Goal: Check status: Check status

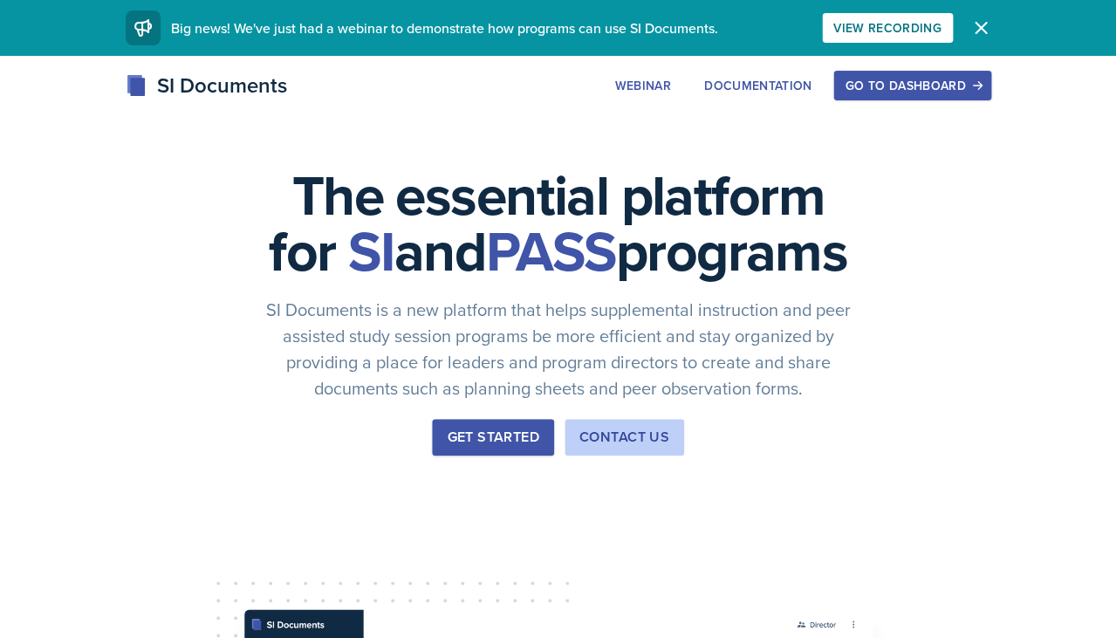
click at [923, 94] on button "Go to Dashboard" at bounding box center [912, 86] width 157 height 30
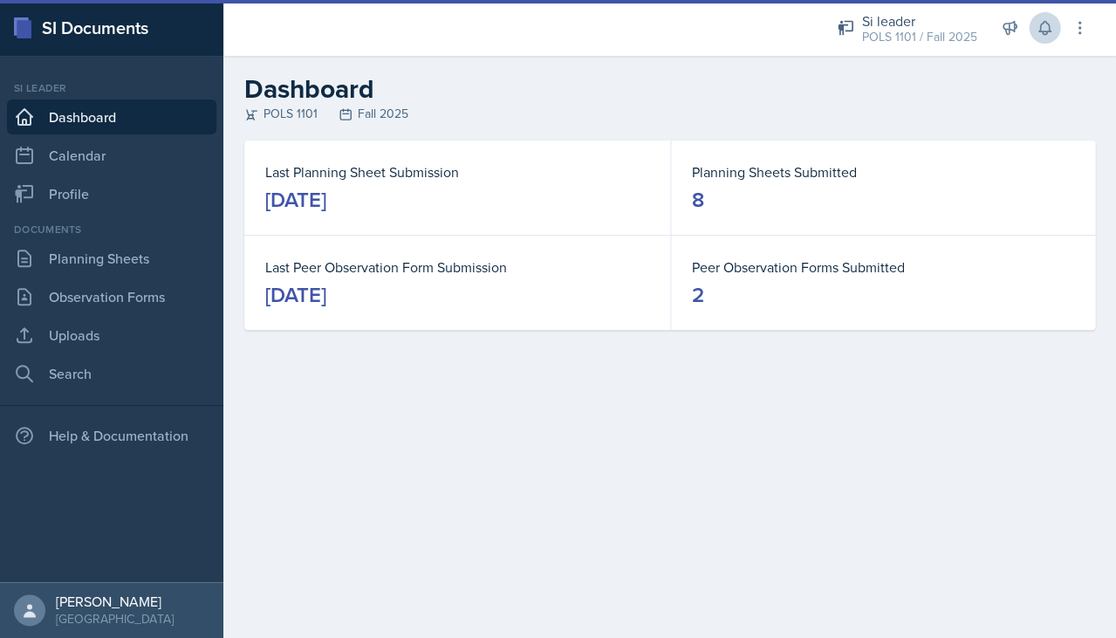
click at [1043, 36] on icon at bounding box center [1044, 27] width 17 height 17
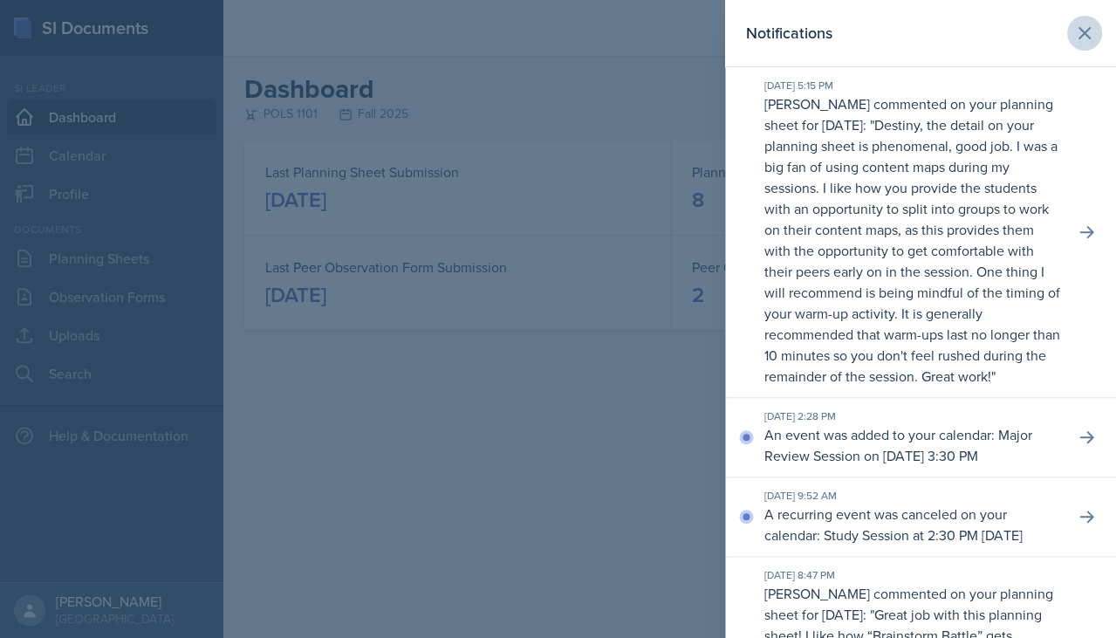
click at [1097, 24] on button at bounding box center [1085, 33] width 35 height 35
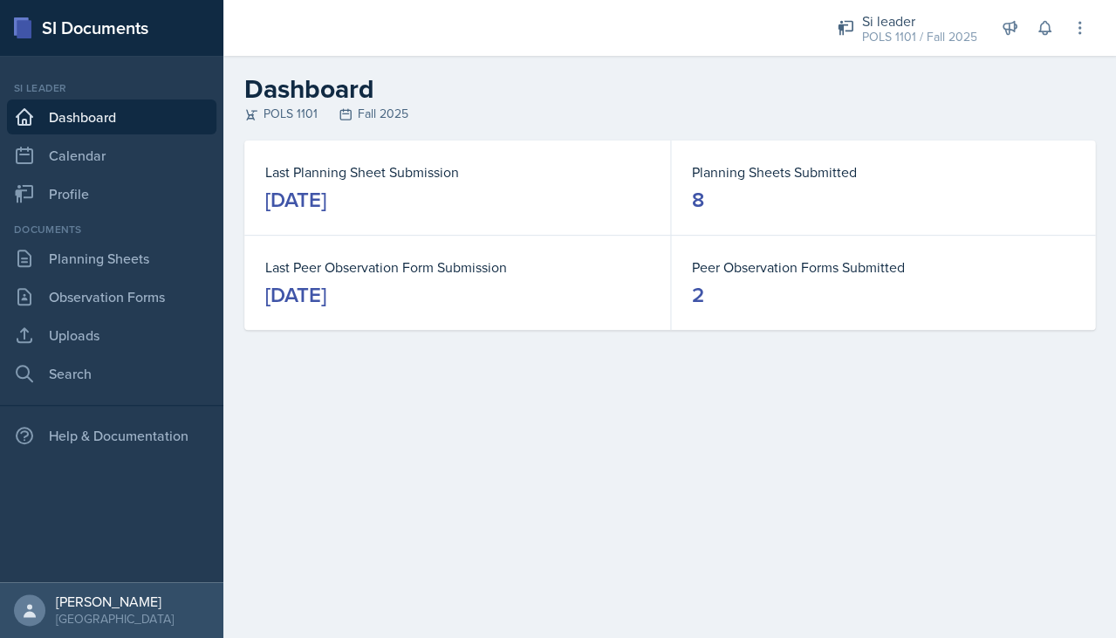
click at [738, 277] on dl "Peer Observation Forms Submitted 2" at bounding box center [883, 283] width 383 height 52
click at [124, 284] on link "Observation Forms" at bounding box center [111, 296] width 209 height 35
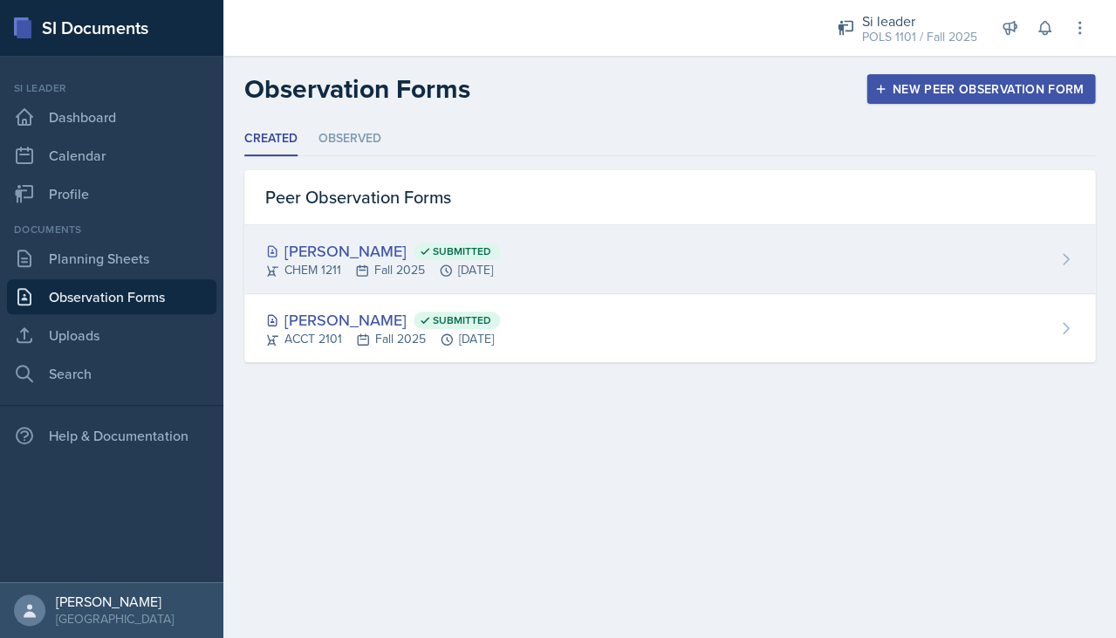
click at [436, 250] on span "Submitted" at bounding box center [462, 251] width 58 height 14
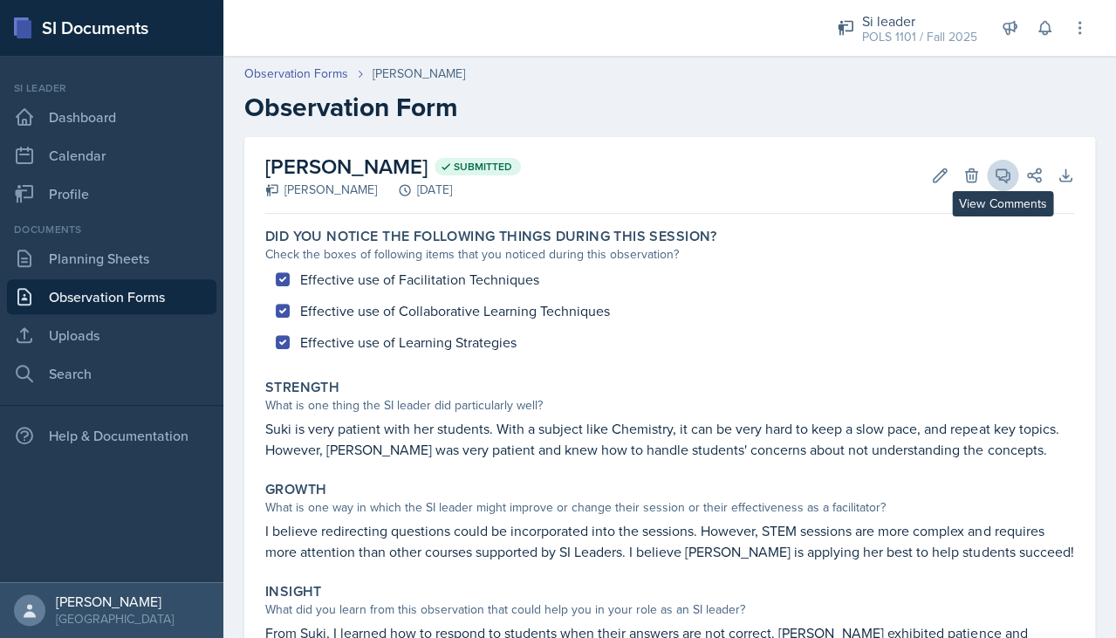
click at [1012, 186] on button "View Comments" at bounding box center [1002, 175] width 31 height 31
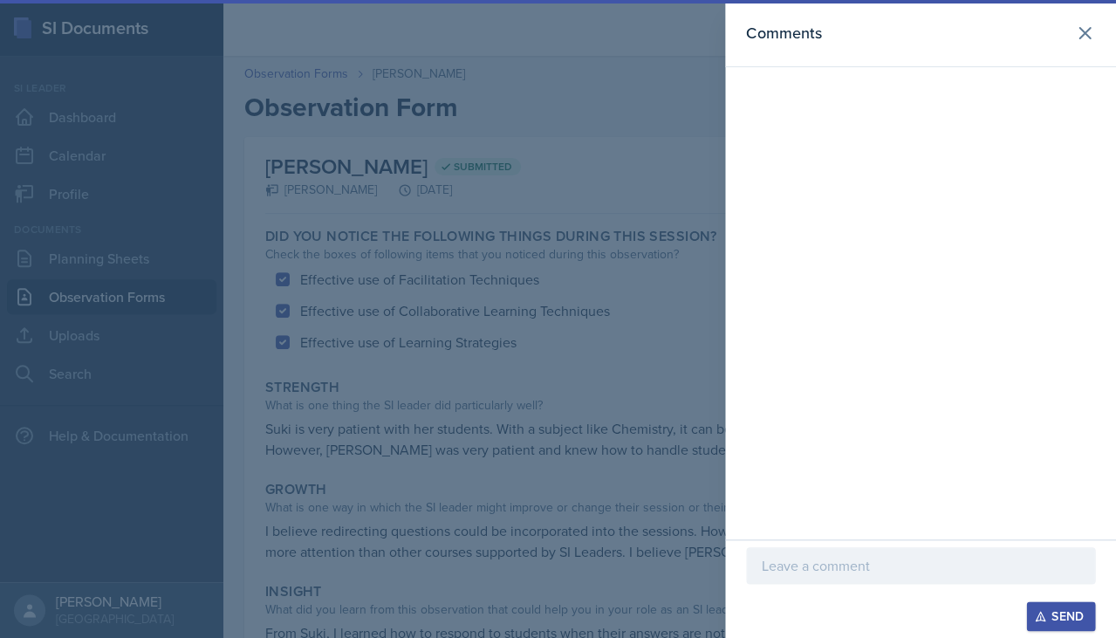
click at [691, 147] on div at bounding box center [558, 319] width 1116 height 638
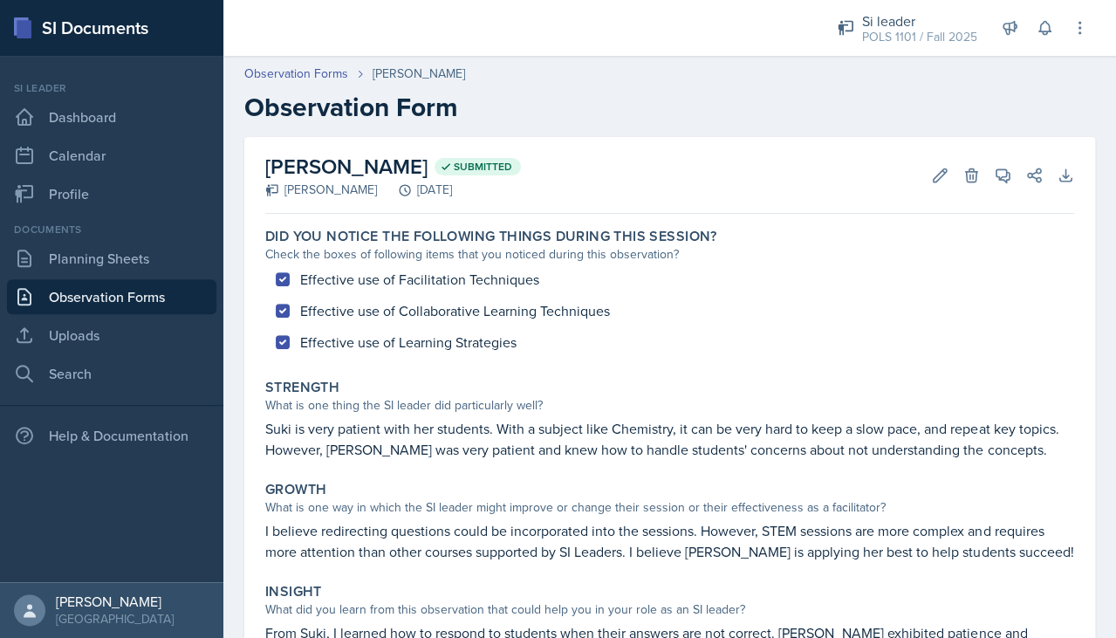
click at [140, 302] on link "Observation Forms" at bounding box center [111, 296] width 209 height 35
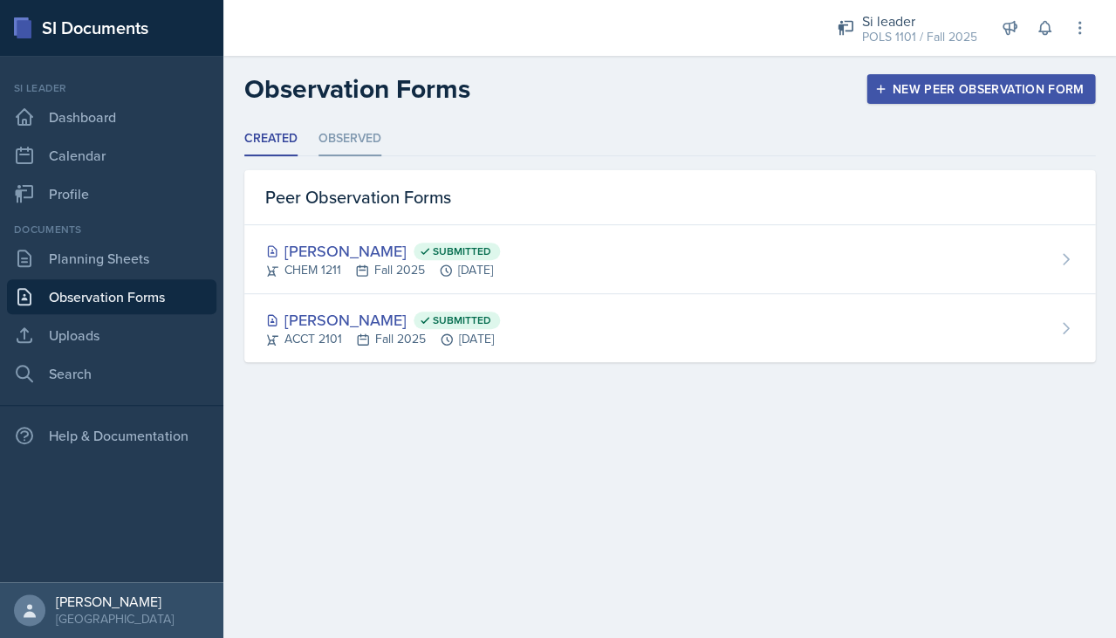
click at [360, 140] on li "Observed" at bounding box center [350, 139] width 63 height 34
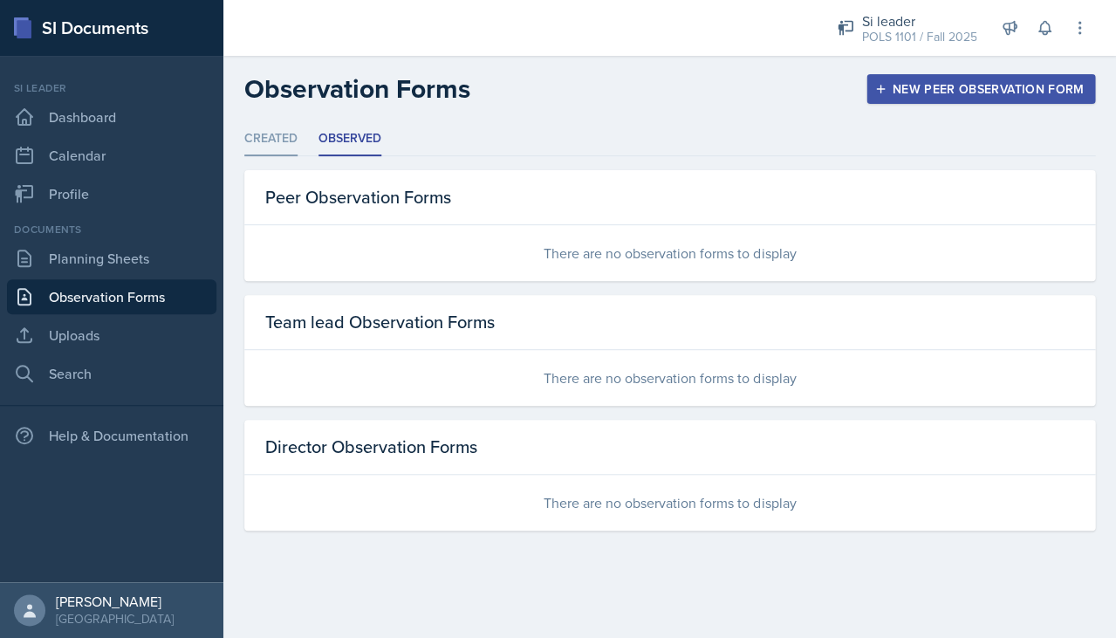
click at [292, 147] on li "Created" at bounding box center [270, 139] width 53 height 34
